Goal: Task Accomplishment & Management: Use online tool/utility

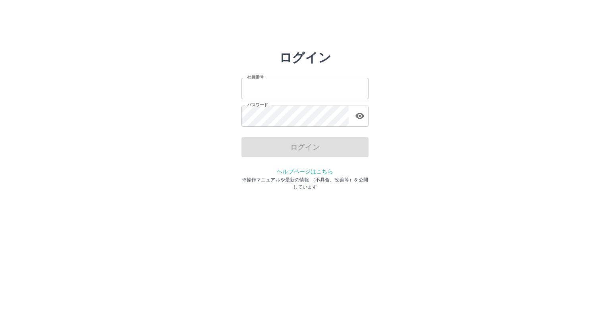
type input "*******"
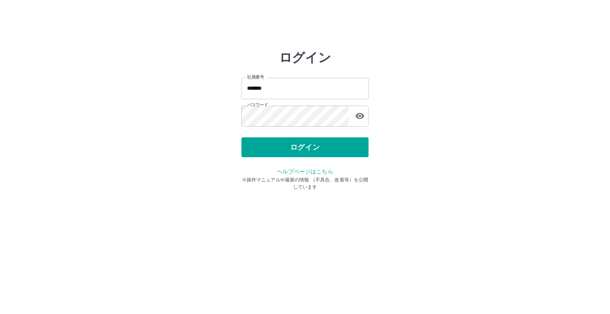
click at [304, 148] on div "ログイン" at bounding box center [304, 147] width 127 height 20
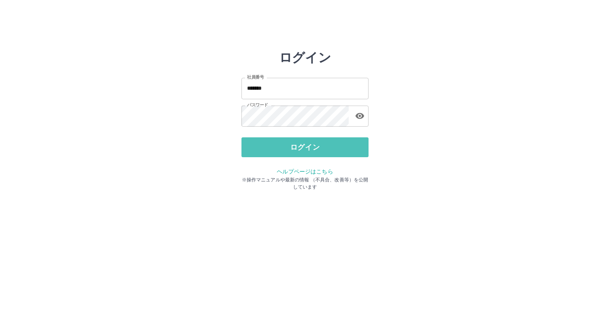
click at [304, 148] on button "ログイン" at bounding box center [304, 147] width 127 height 20
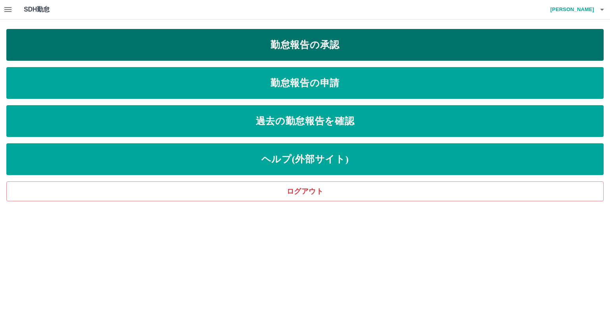
click at [326, 50] on link "勤怠報告の承認" at bounding box center [304, 45] width 597 height 32
